Goal: Transaction & Acquisition: Subscribe to service/newsletter

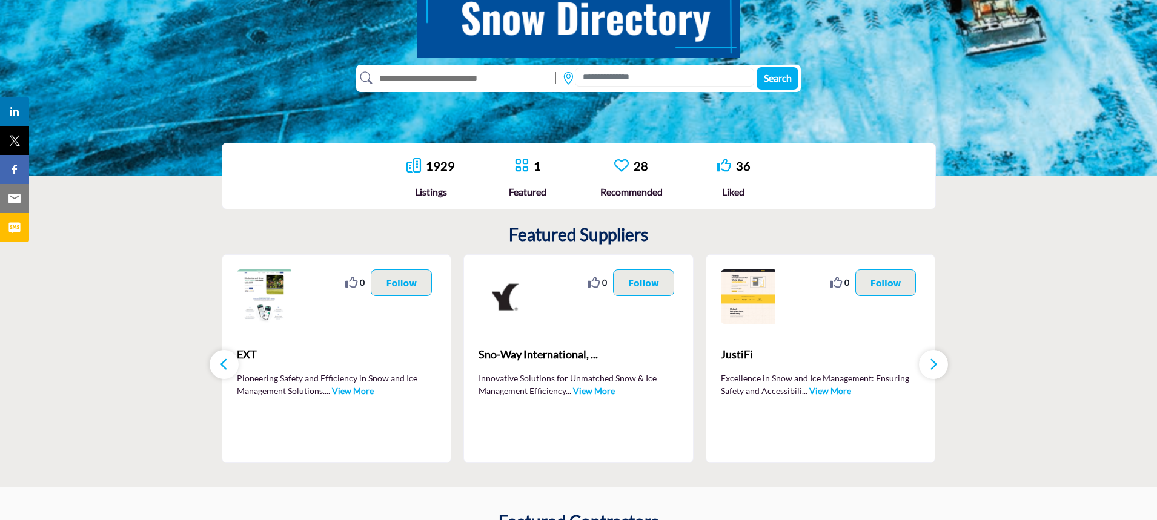
scroll to position [168, 0]
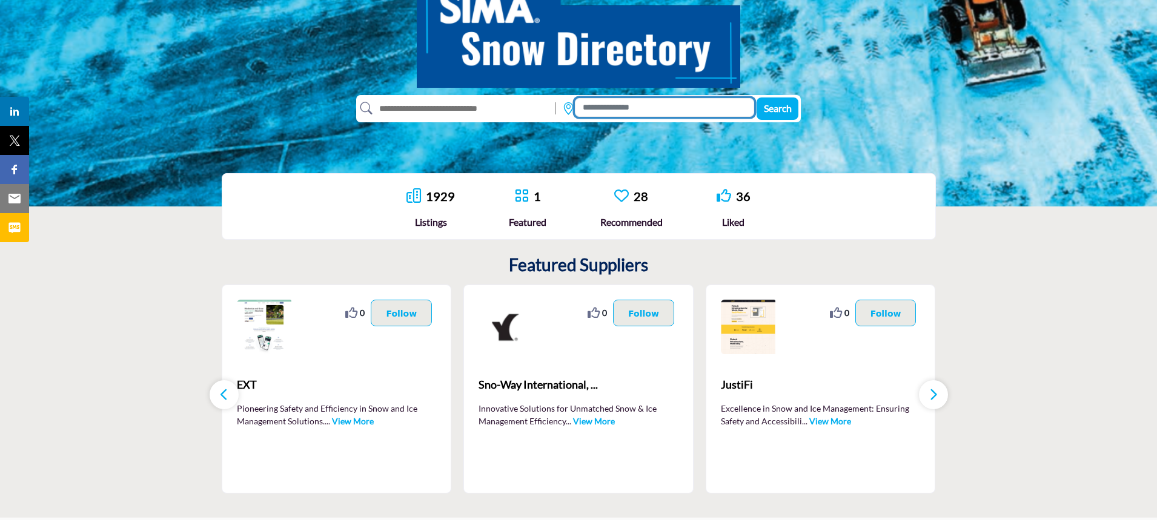
click at [646, 108] on input at bounding box center [664, 107] width 179 height 19
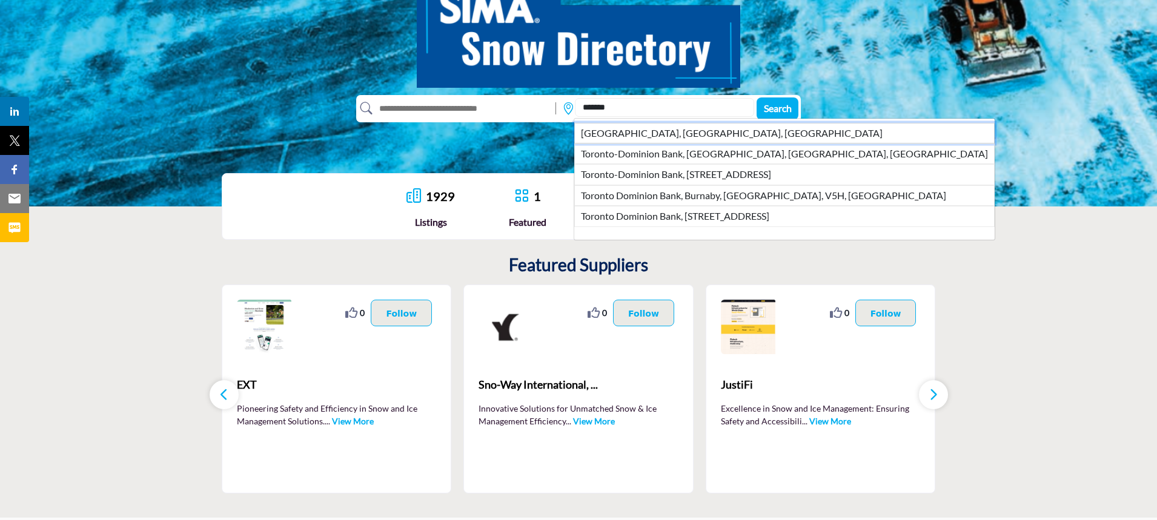
click at [632, 134] on li "Toronto, ON, CAN" at bounding box center [784, 133] width 420 height 21
type input "**********"
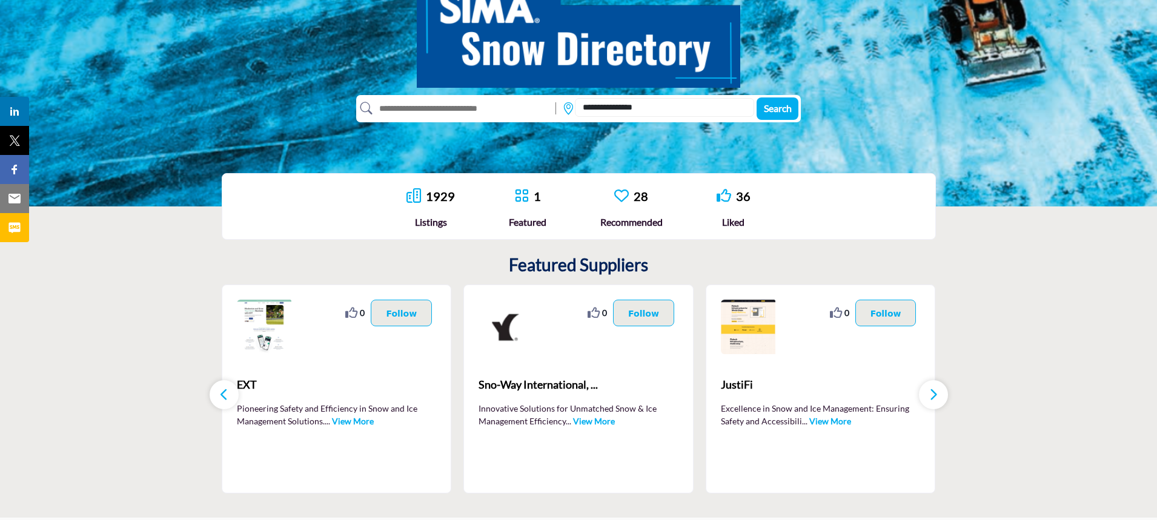
click at [469, 111] on input "text" at bounding box center [460, 108] width 177 height 19
type input "***"
click at [777, 102] on button "Search" at bounding box center [777, 109] width 42 height 22
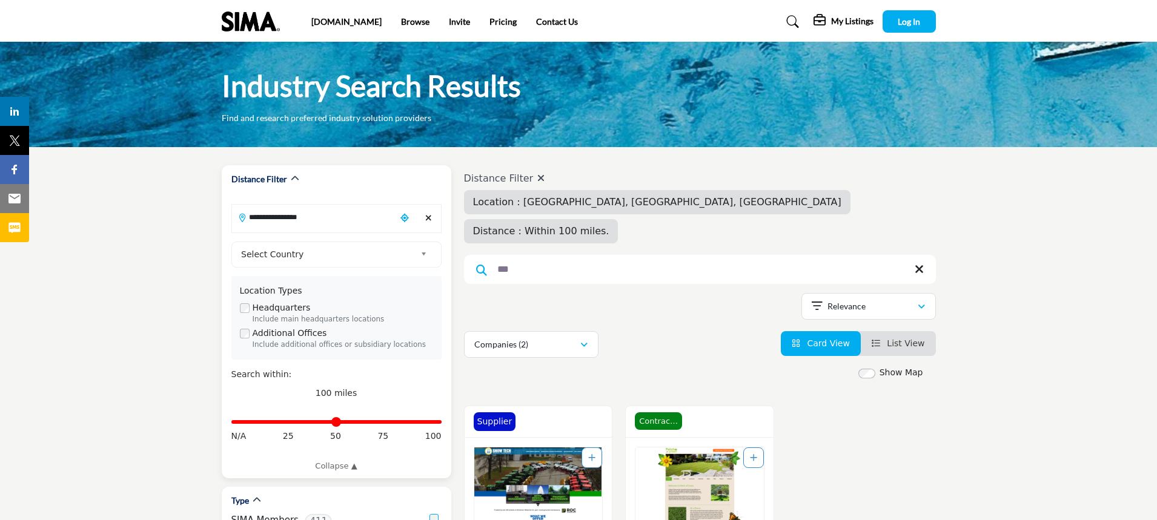
click at [424, 253] on b at bounding box center [425, 254] width 11 height 15
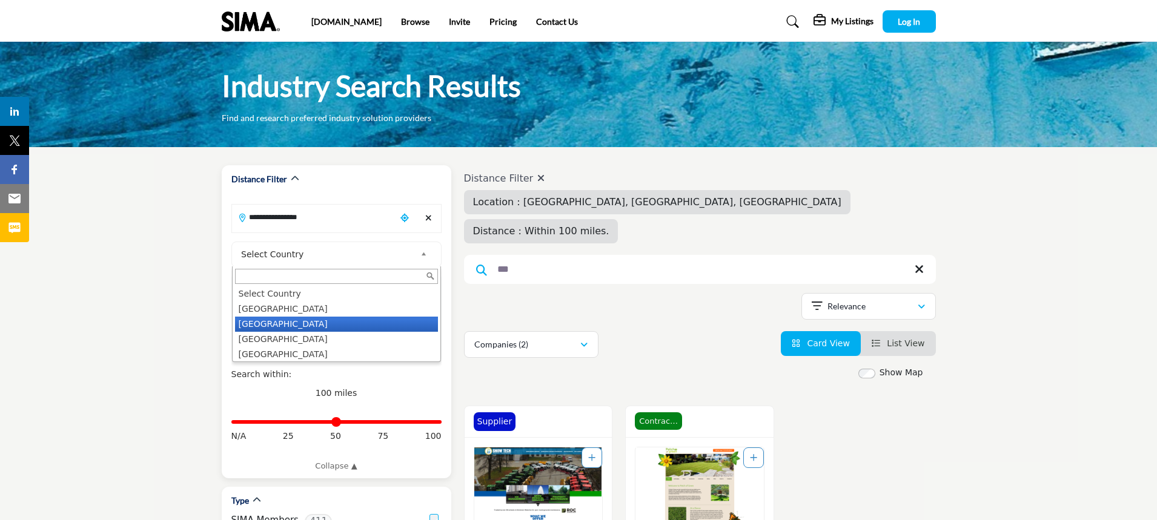
click at [273, 326] on li "Canada" at bounding box center [336, 324] width 203 height 15
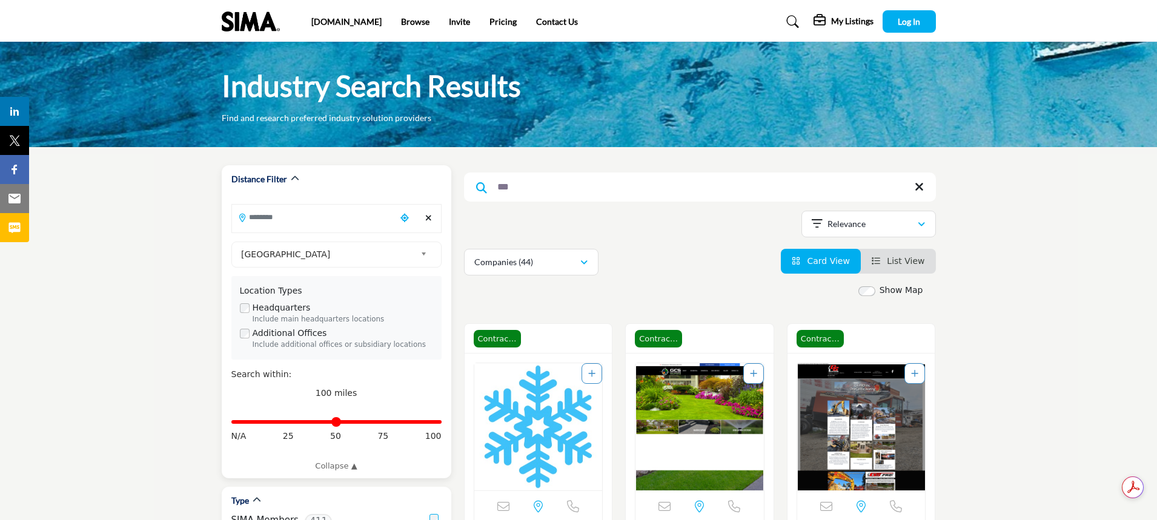
drag, startPoint x: 519, startPoint y: 189, endPoint x: 438, endPoint y: 197, distance: 81.6
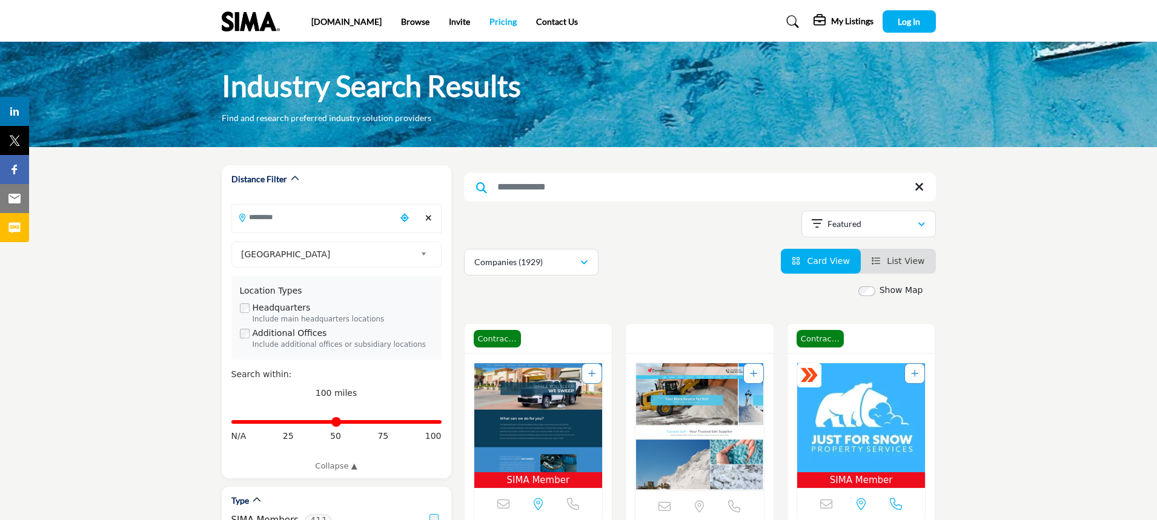
click at [489, 21] on link "Pricing" at bounding box center [502, 21] width 27 height 10
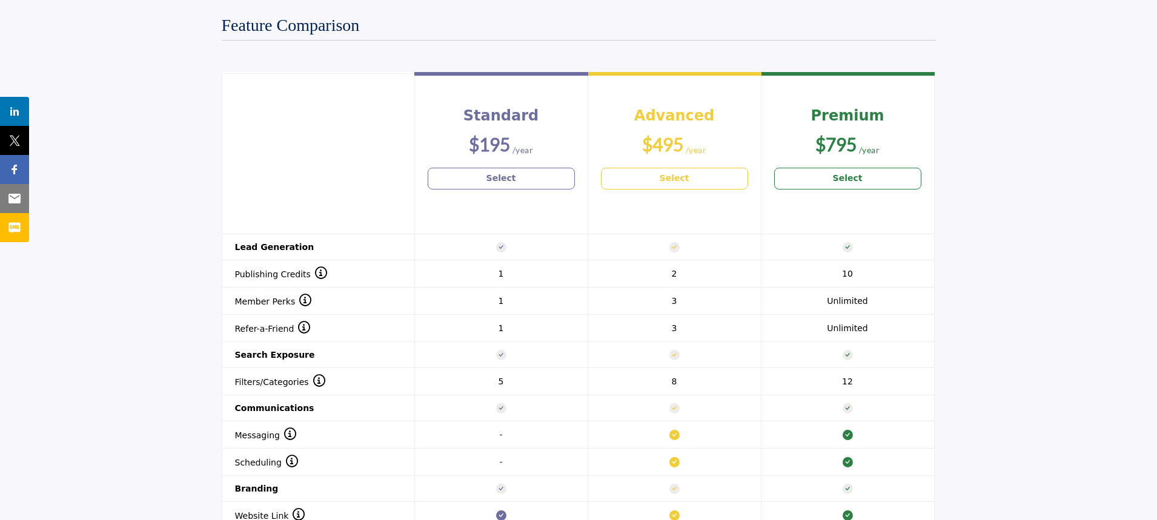
scroll to position [787, 0]
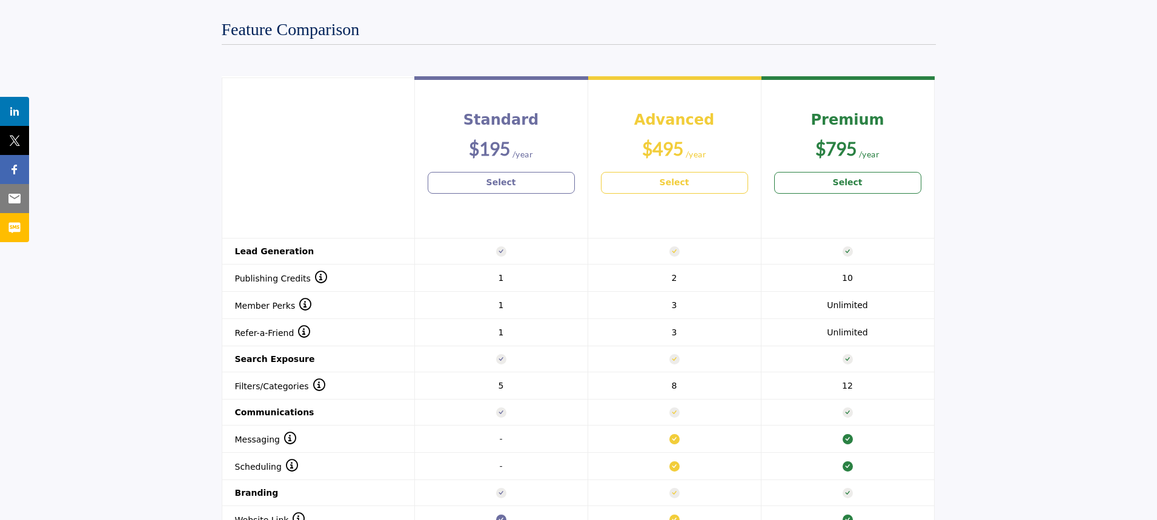
click at [851, 186] on b "Select" at bounding box center [848, 182] width 30 height 13
